Goal: Register for event/course

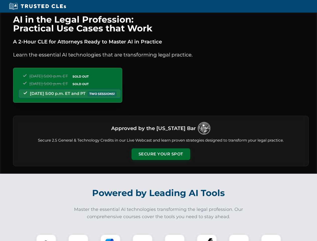
click at [161, 154] on button "Secure Your Spot" at bounding box center [161, 155] width 59 height 12
click at [46, 238] on img at bounding box center [46, 244] width 15 height 15
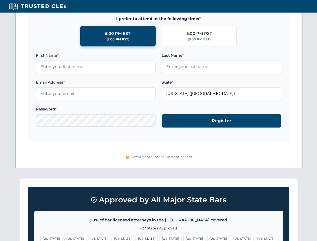
click at [184, 238] on span "[US_STATE]" at bounding box center [195, 238] width 22 height 7
click at [231, 238] on span "[US_STATE]" at bounding box center [242, 238] width 22 height 7
